Goal: Information Seeking & Learning: Find specific fact

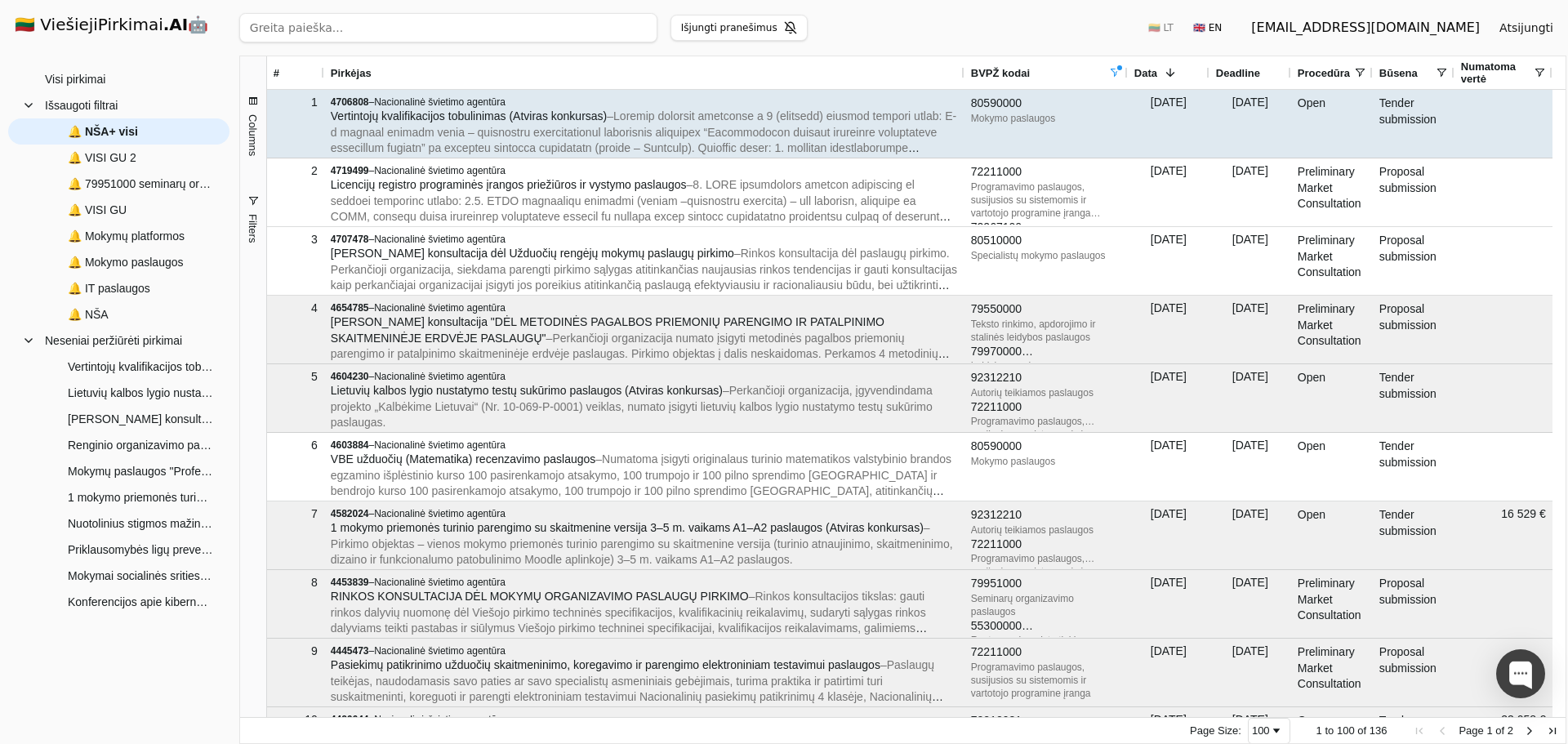
drag, startPoint x: 456, startPoint y: 116, endPoint x: 396, endPoint y: 115, distance: 60.0
click at [396, 115] on span "Vertintojų kvalifikacijos tobulinimas (Atviras konkursas)" at bounding box center [468, 116] width 276 height 13
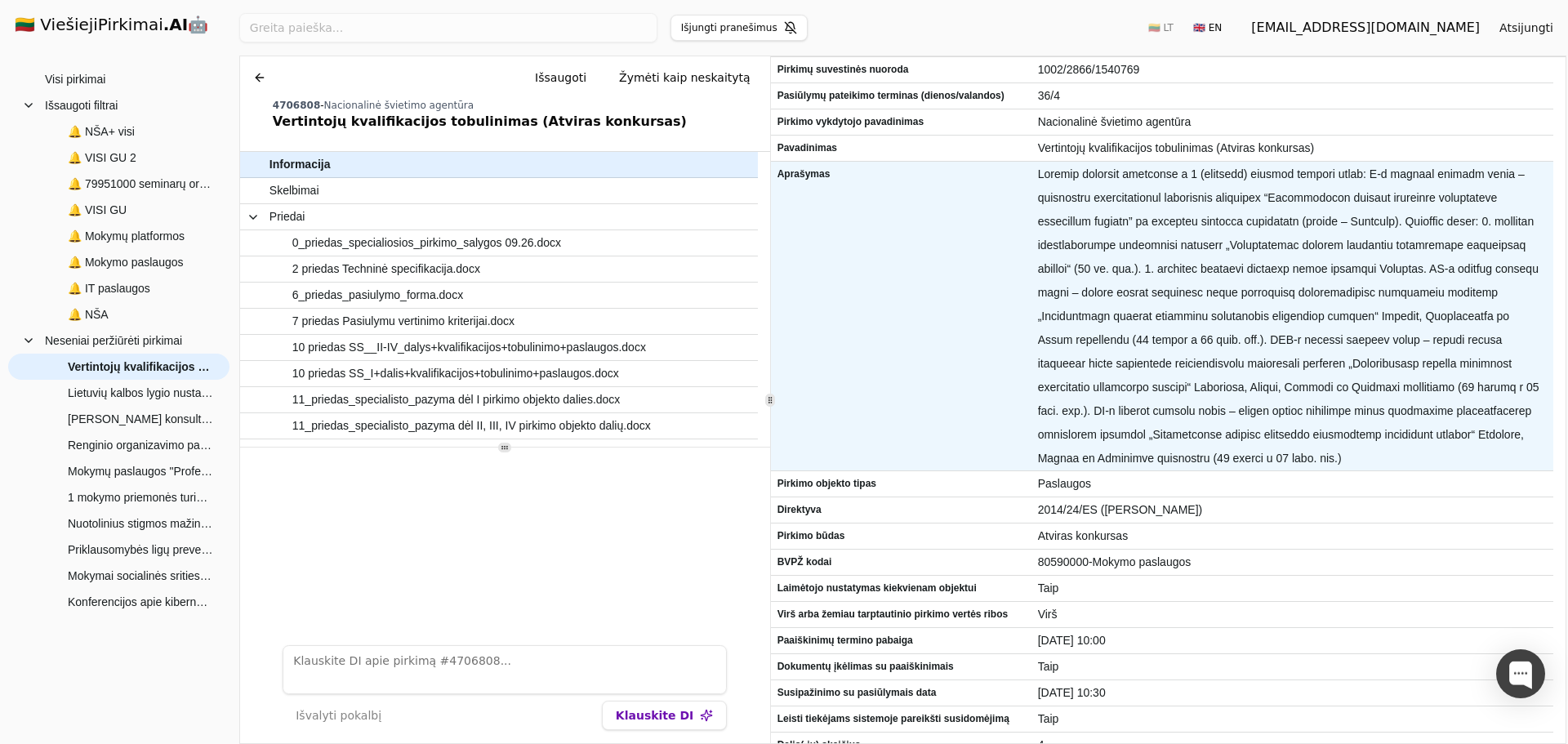
scroll to position [327, 0]
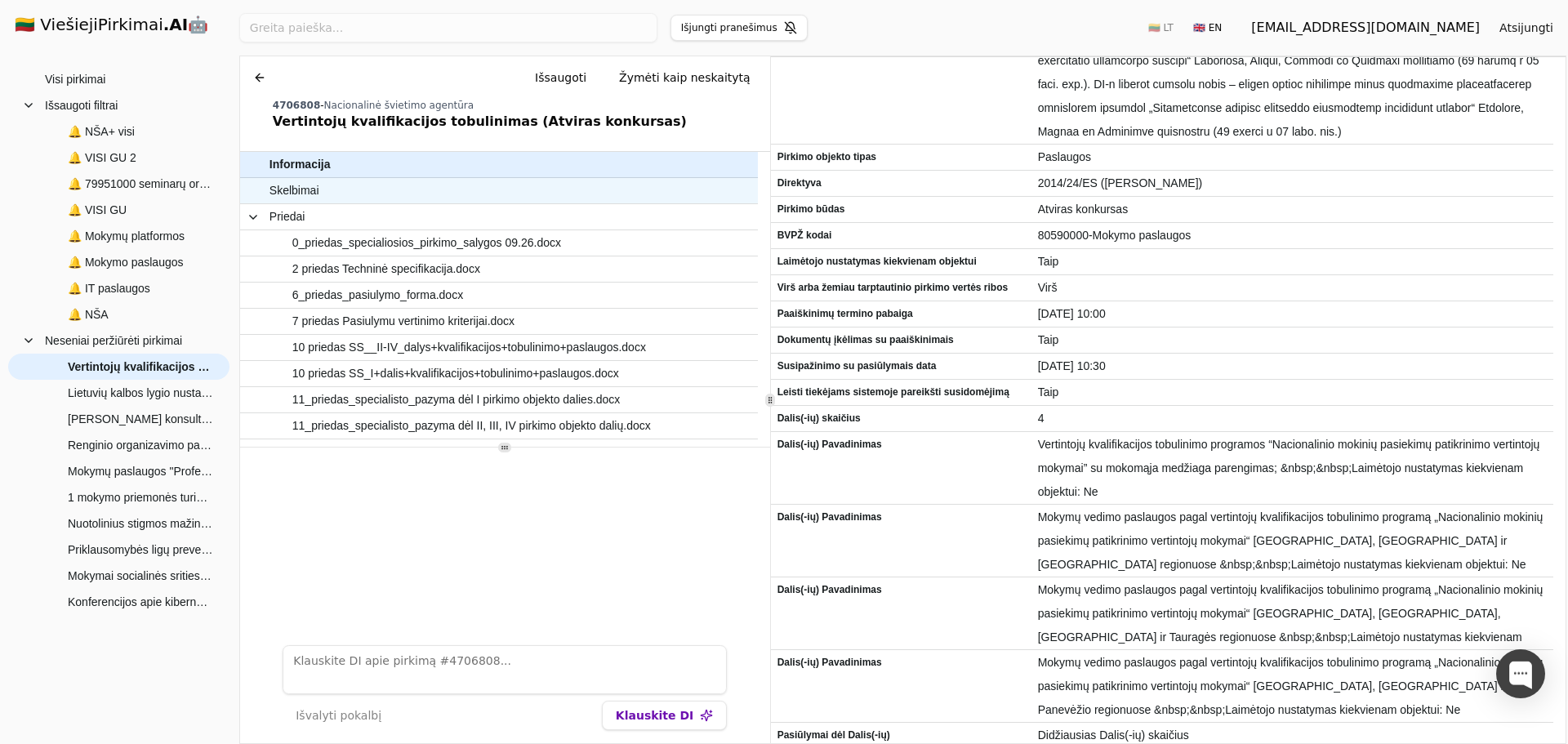
click at [368, 198] on span "Skelbimai" at bounding box center [490, 191] width 442 height 24
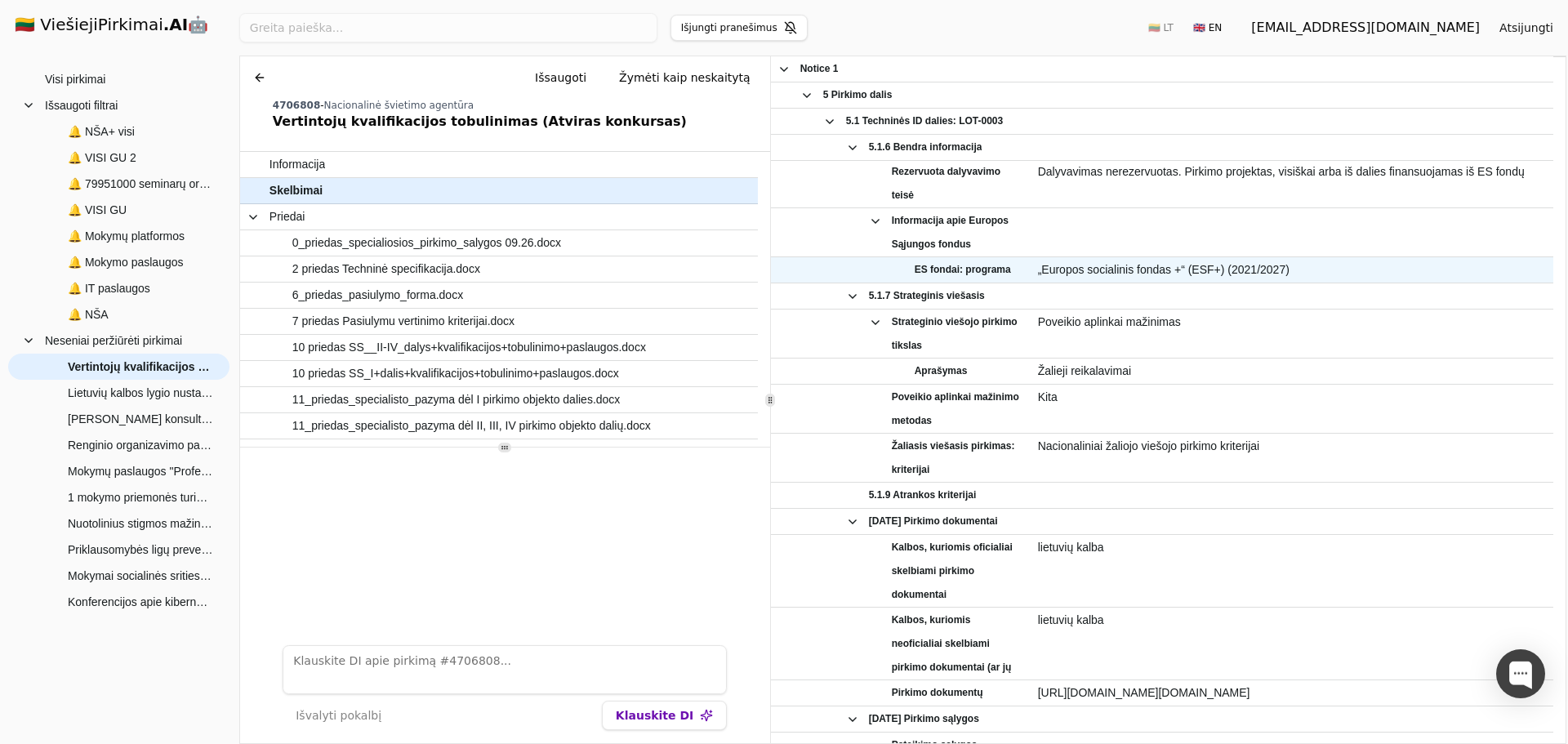
scroll to position [2906, 0]
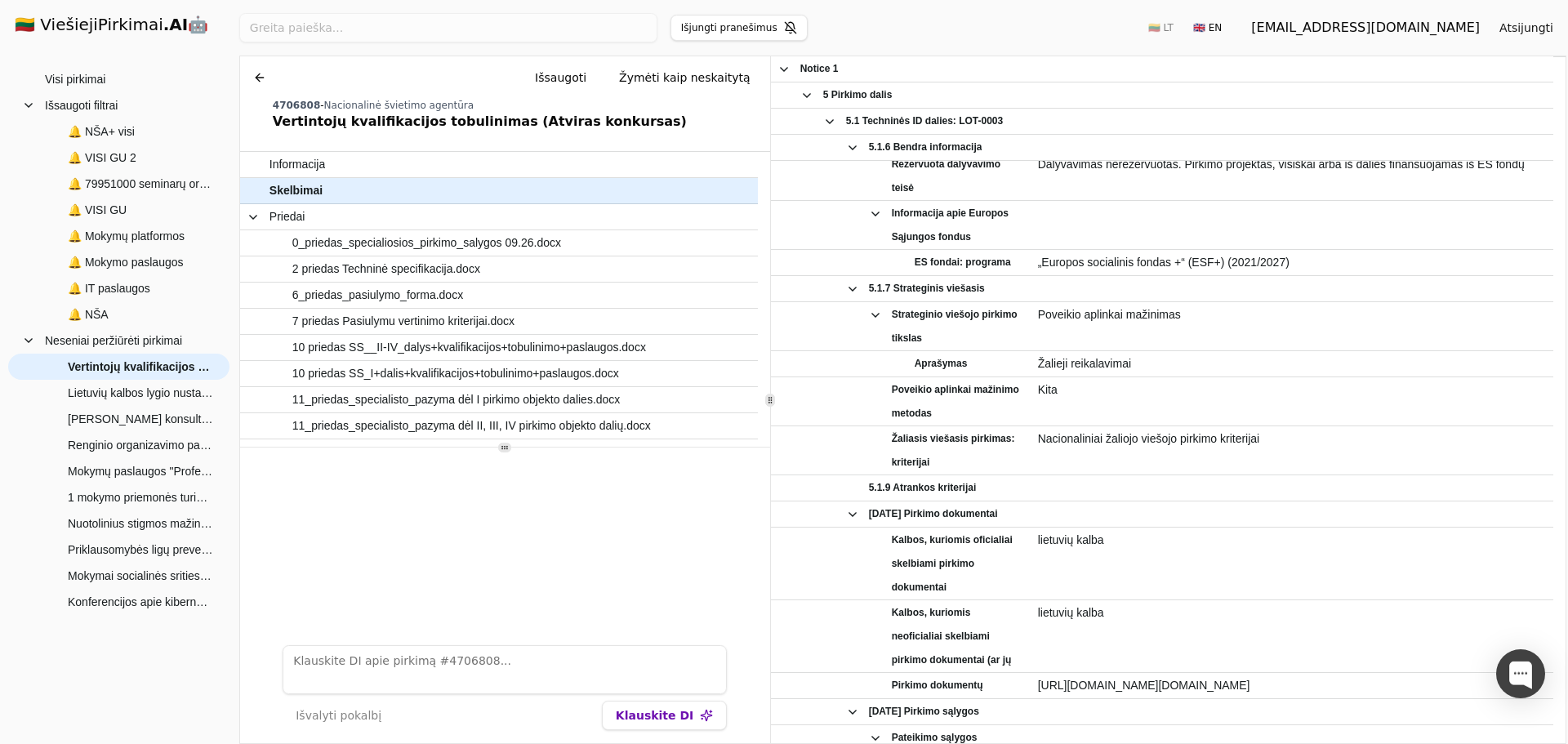
click at [251, 72] on button at bounding box center [260, 77] width 26 height 29
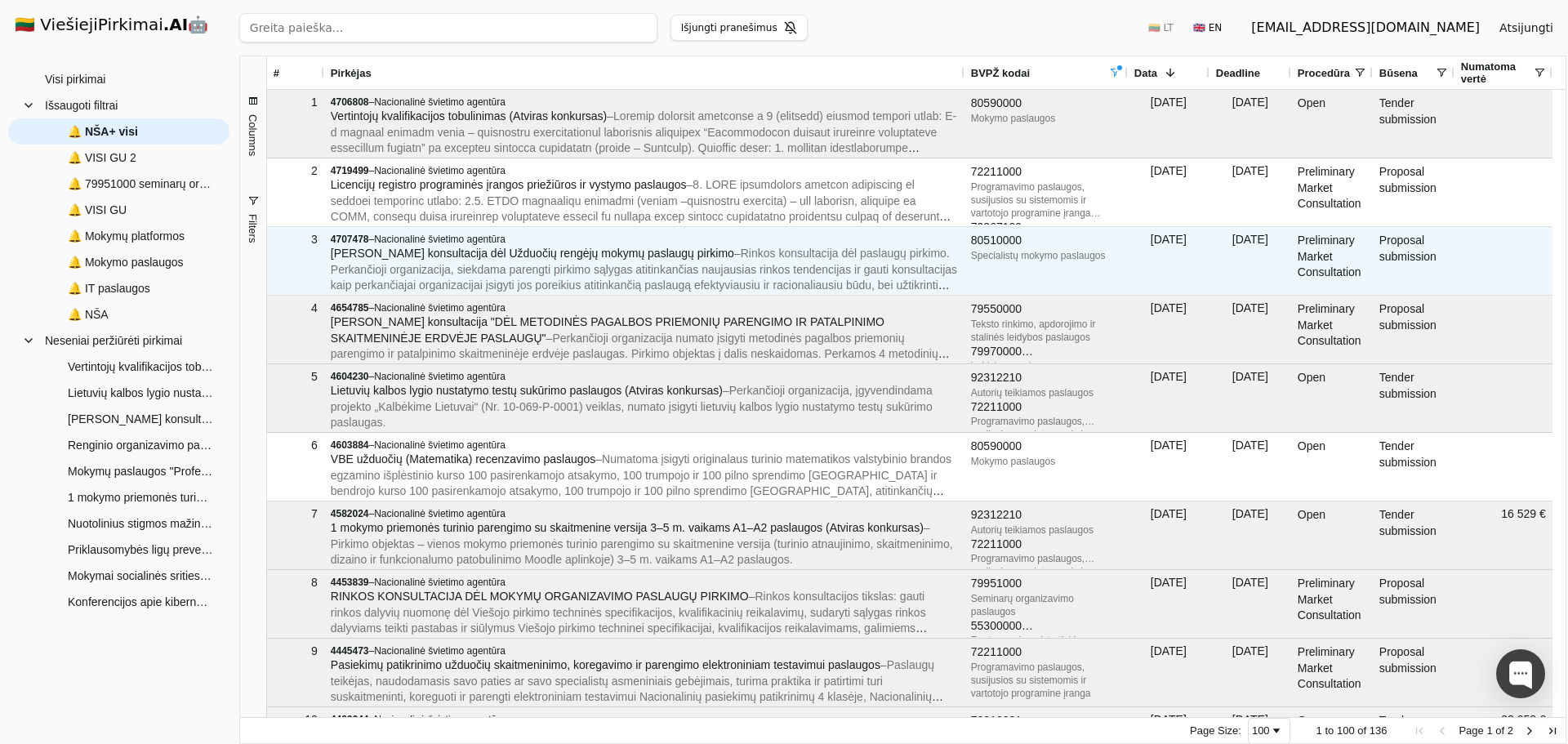
click at [479, 253] on span "[PERSON_NAME] konsultacija dėl Užduočių rengėjų mokymų paslaugų pirkimo" at bounding box center [532, 253] width 403 height 13
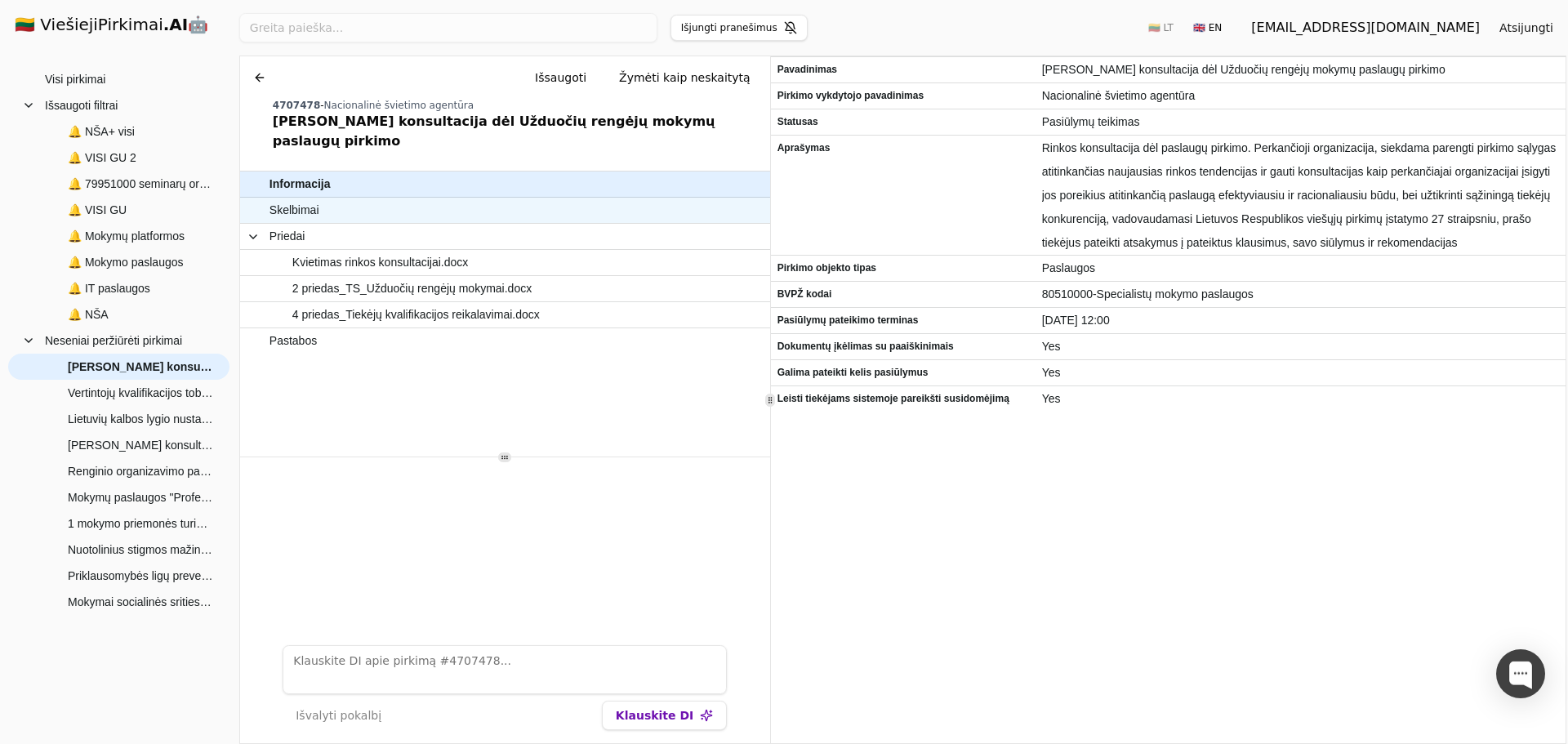
click at [357, 199] on span "Skelbimai" at bounding box center [497, 211] width 455 height 24
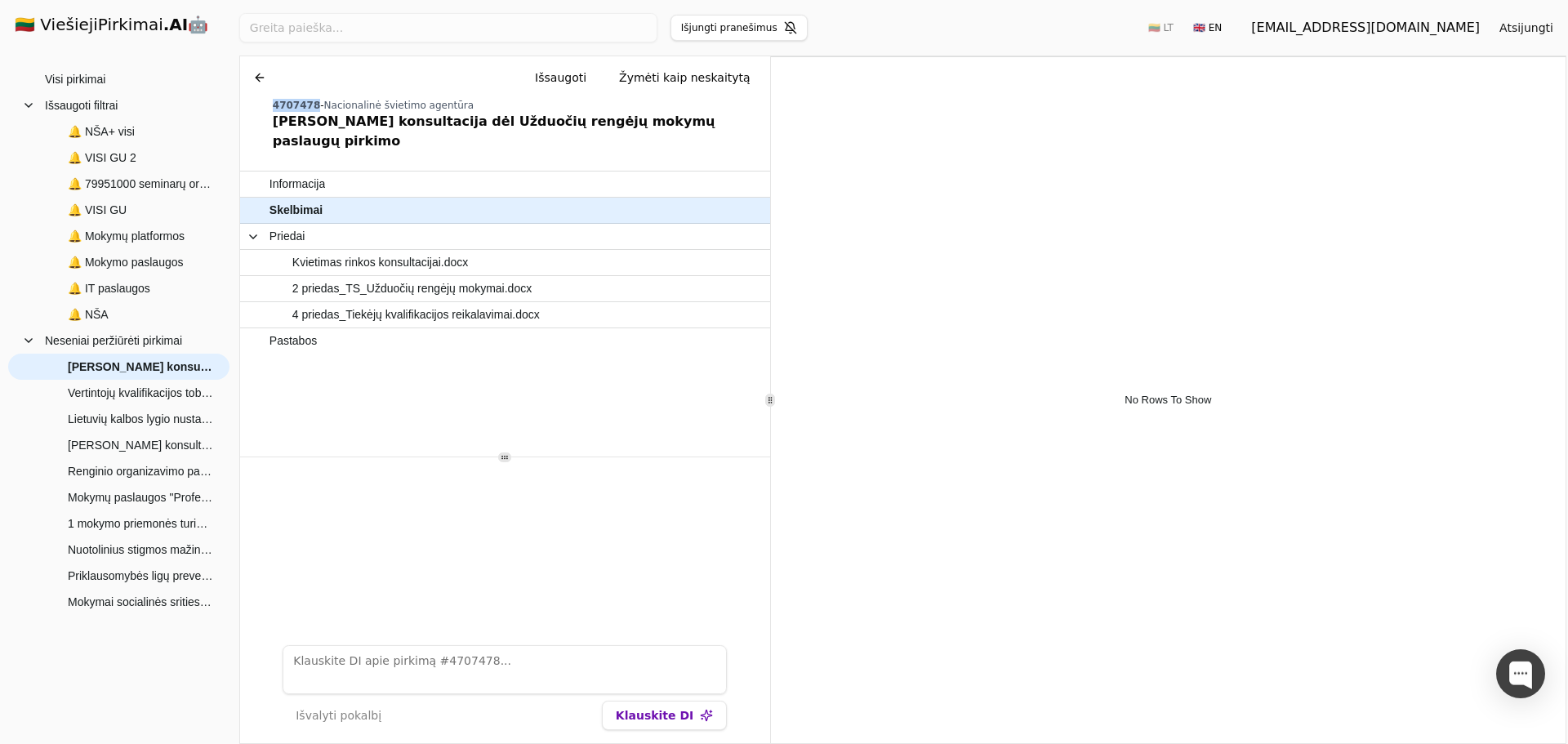
drag, startPoint x: 308, startPoint y: 99, endPoint x: 271, endPoint y: 101, distance: 37.1
click at [272, 101] on div "4707478 - Nacionalinė švietimo agentūra" at bounding box center [518, 105] width 491 height 13
copy span "4707478"
